Goal: Complete application form

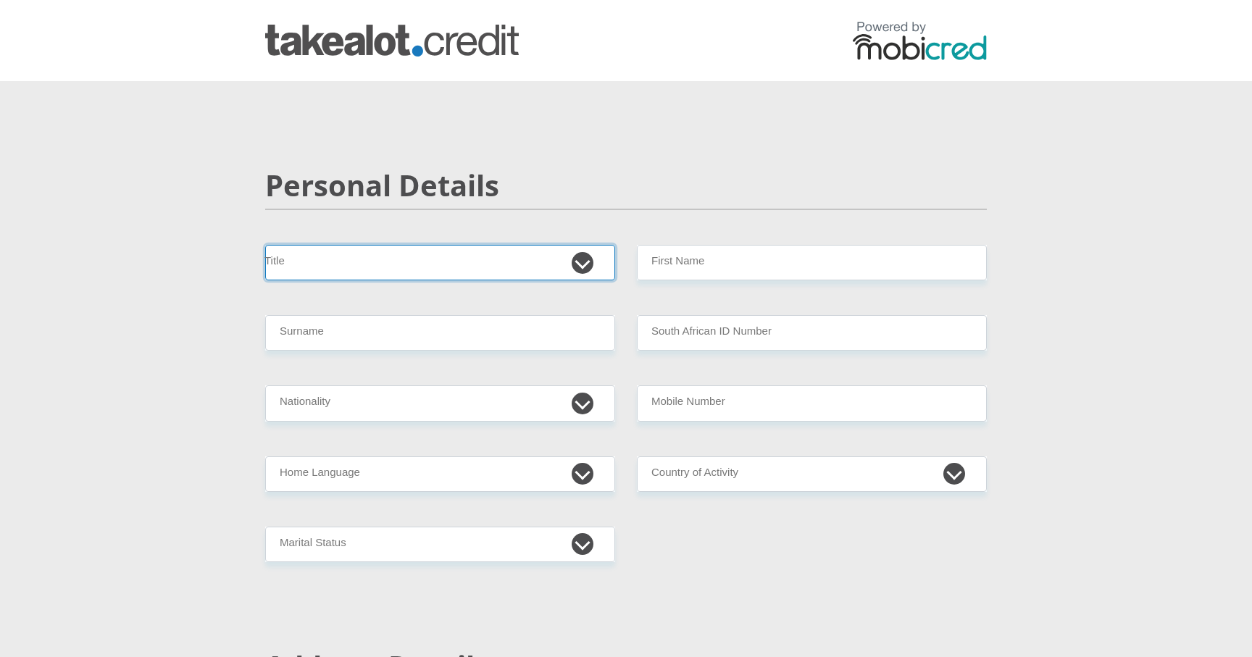
click at [587, 262] on select "Mr Ms Mrs Dr [PERSON_NAME]" at bounding box center [440, 262] width 350 height 35
click at [265, 245] on select "Mr Ms Mrs Dr [PERSON_NAME]" at bounding box center [440, 262] width 350 height 35
click at [606, 226] on div "Personal Details" at bounding box center [625, 206] width 743 height 77
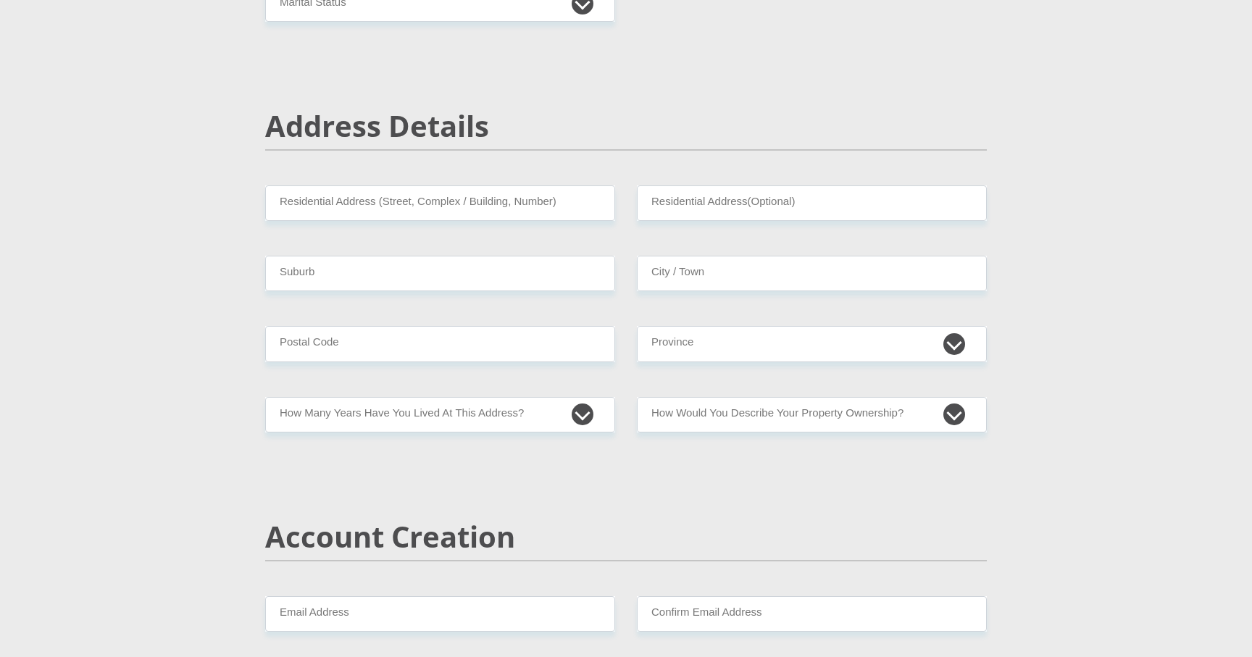
scroll to position [537, 0]
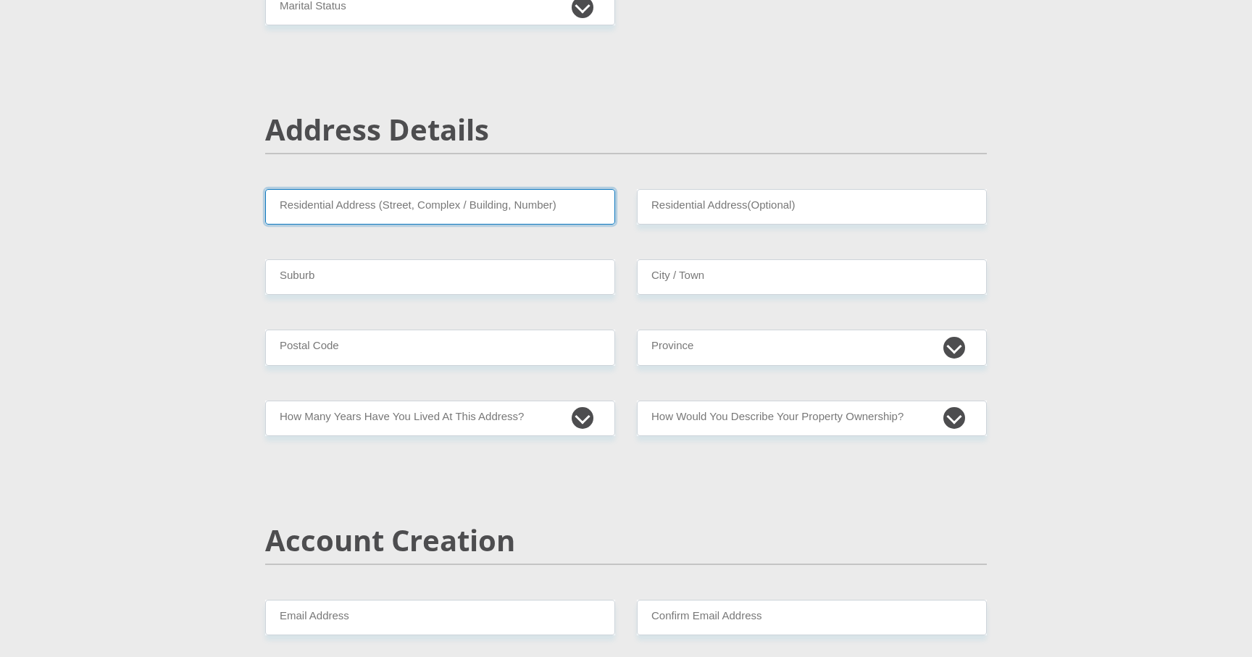
click at [566, 200] on input "Residential Address (Street, Complex / Building, Number)" at bounding box center [440, 206] width 350 height 35
drag, startPoint x: 548, startPoint y: 178, endPoint x: 438, endPoint y: 193, distance: 110.4
drag, startPoint x: 284, startPoint y: 206, endPoint x: 527, endPoint y: 196, distance: 243.5
click at [527, 196] on input "Residential Address (Street, Complex / Building, Number)" at bounding box center [440, 206] width 350 height 35
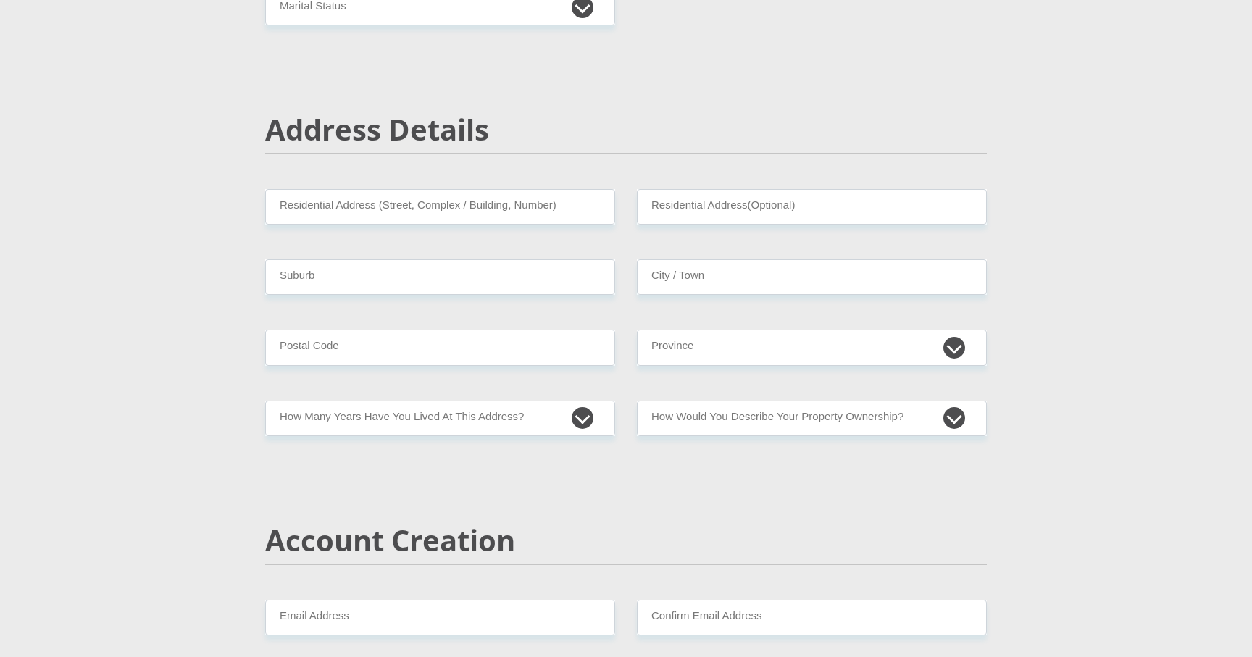
drag, startPoint x: 542, startPoint y: 176, endPoint x: 347, endPoint y: 174, distance: 194.9
click at [347, 174] on div "Address Details" at bounding box center [625, 150] width 743 height 77
click at [333, 213] on input "Residential Address (Street, Complex / Building, Number)" at bounding box center [440, 206] width 350 height 35
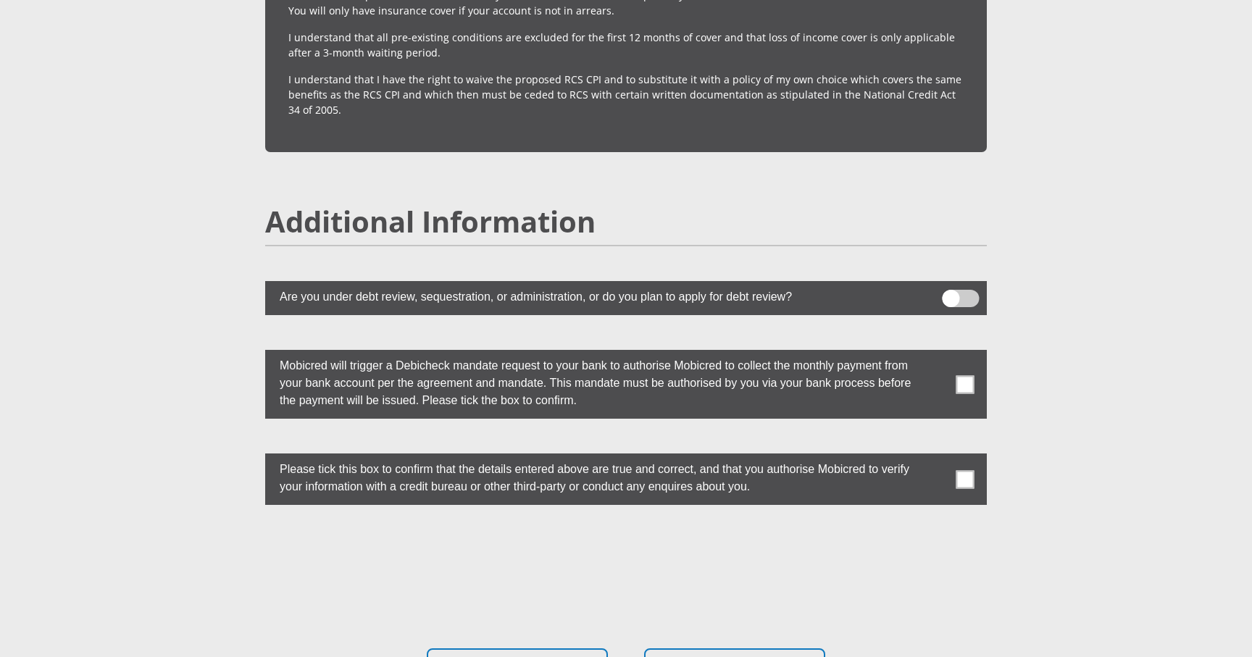
scroll to position [3954, 0]
